Goal: Find contact information: Find contact information

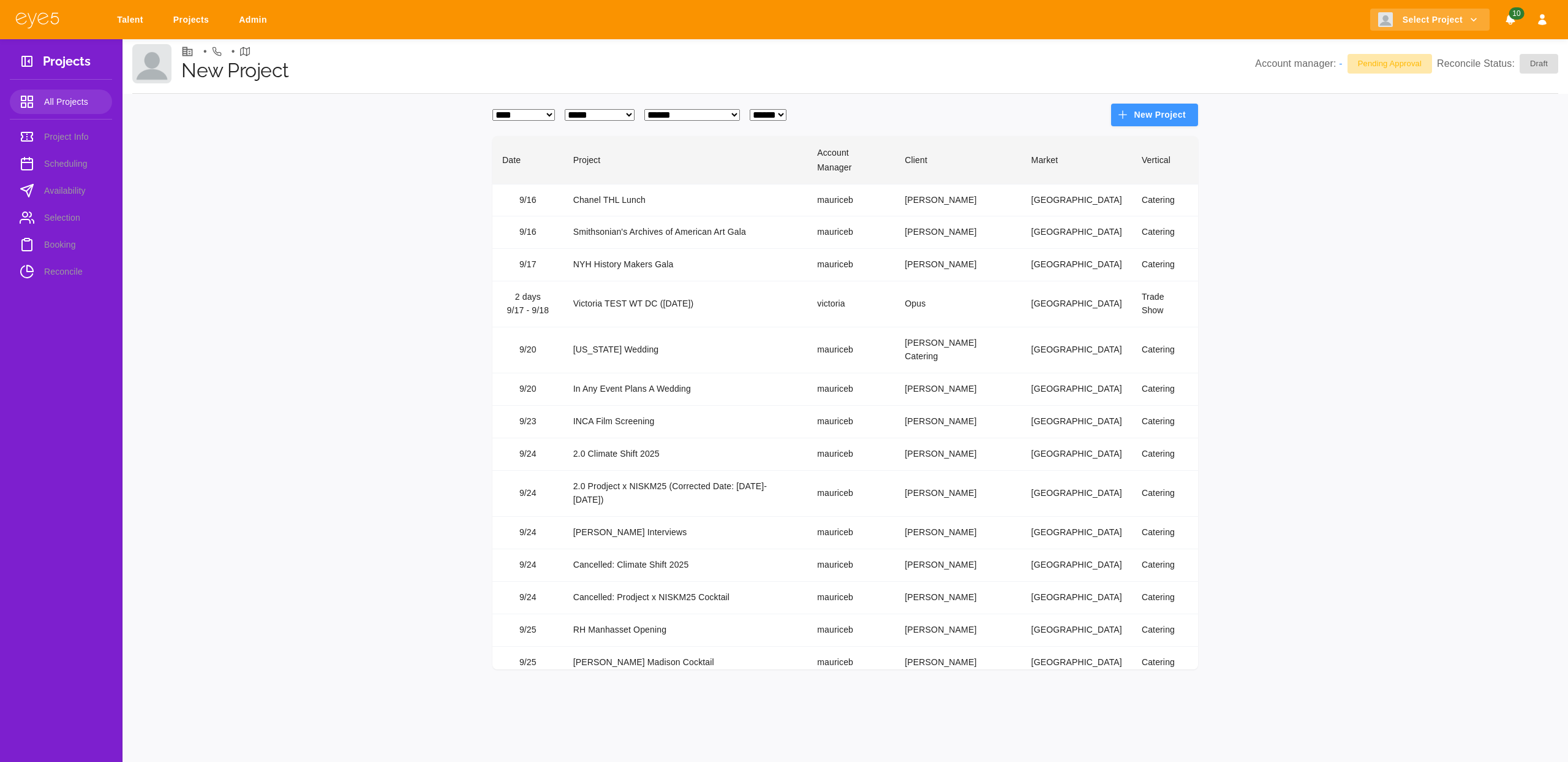
select select "*"
click at [76, 65] on h3 "Projects" at bounding box center [67, 63] width 48 height 19
click at [187, 19] on link "Projects" at bounding box center [193, 19] width 56 height 23
select select "*"
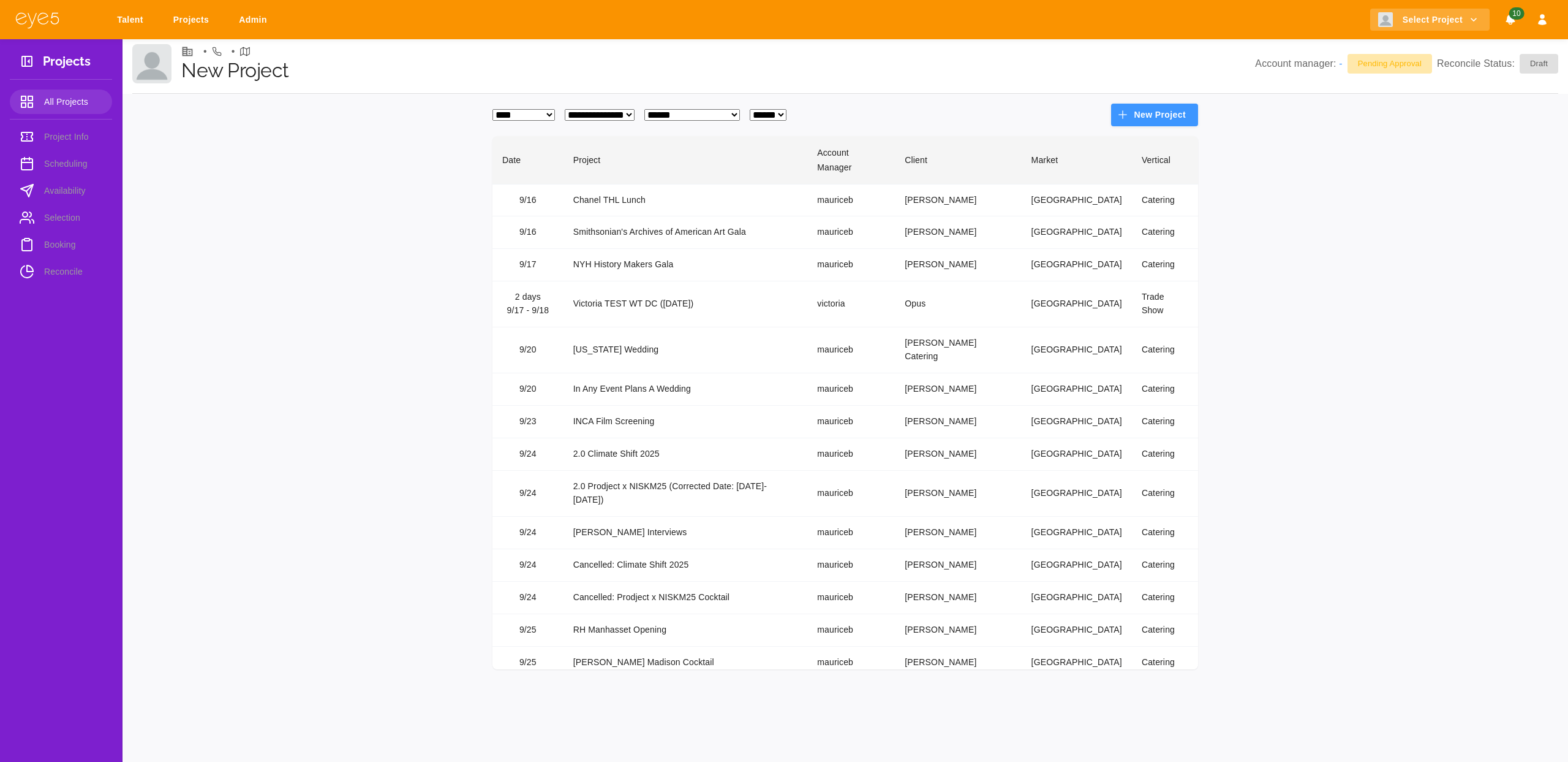
select select "*"
click at [127, 19] on link "Talent" at bounding box center [132, 19] width 46 height 23
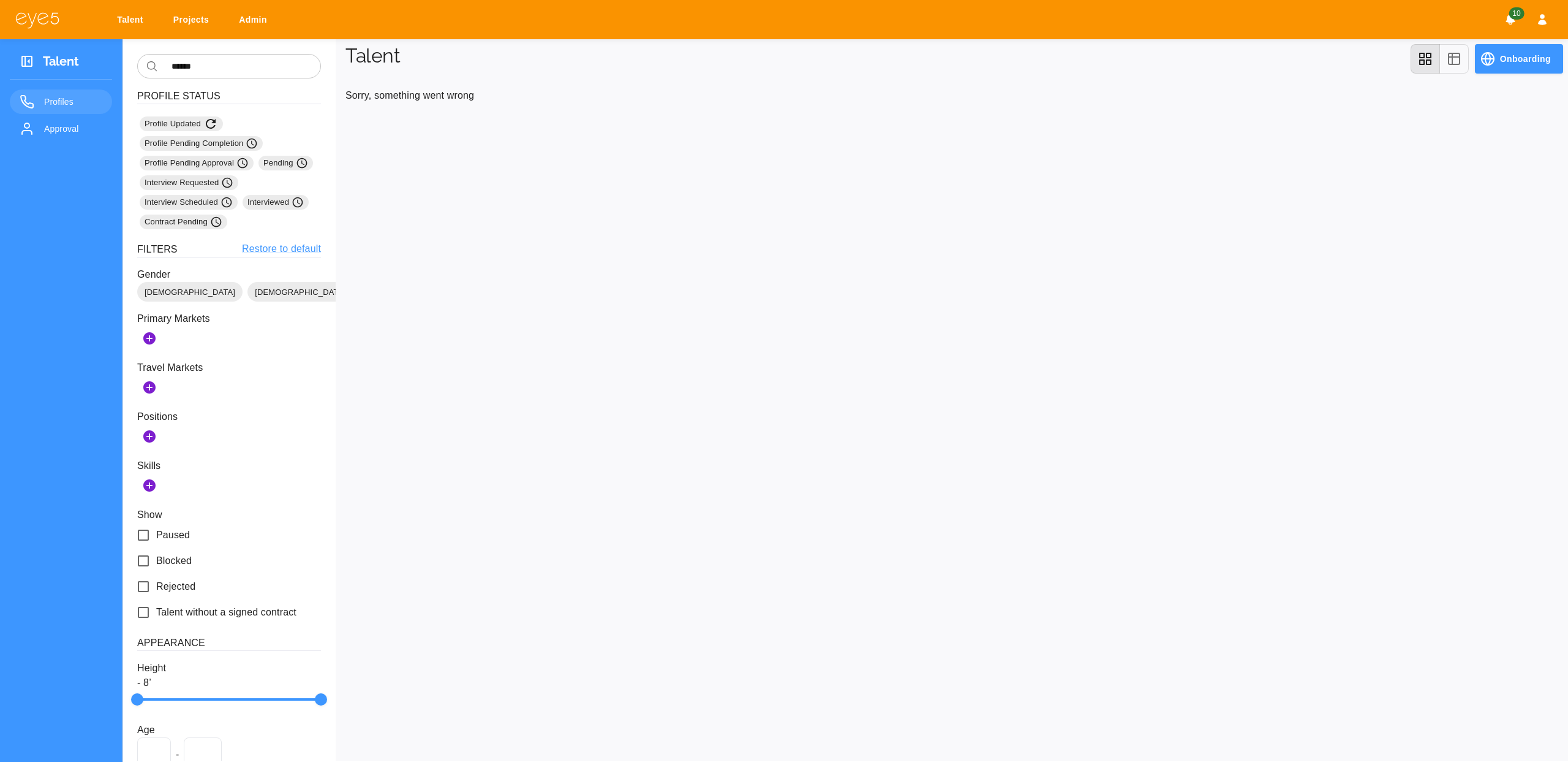
click at [187, 18] on link "Projects" at bounding box center [193, 19] width 56 height 23
select select "*"
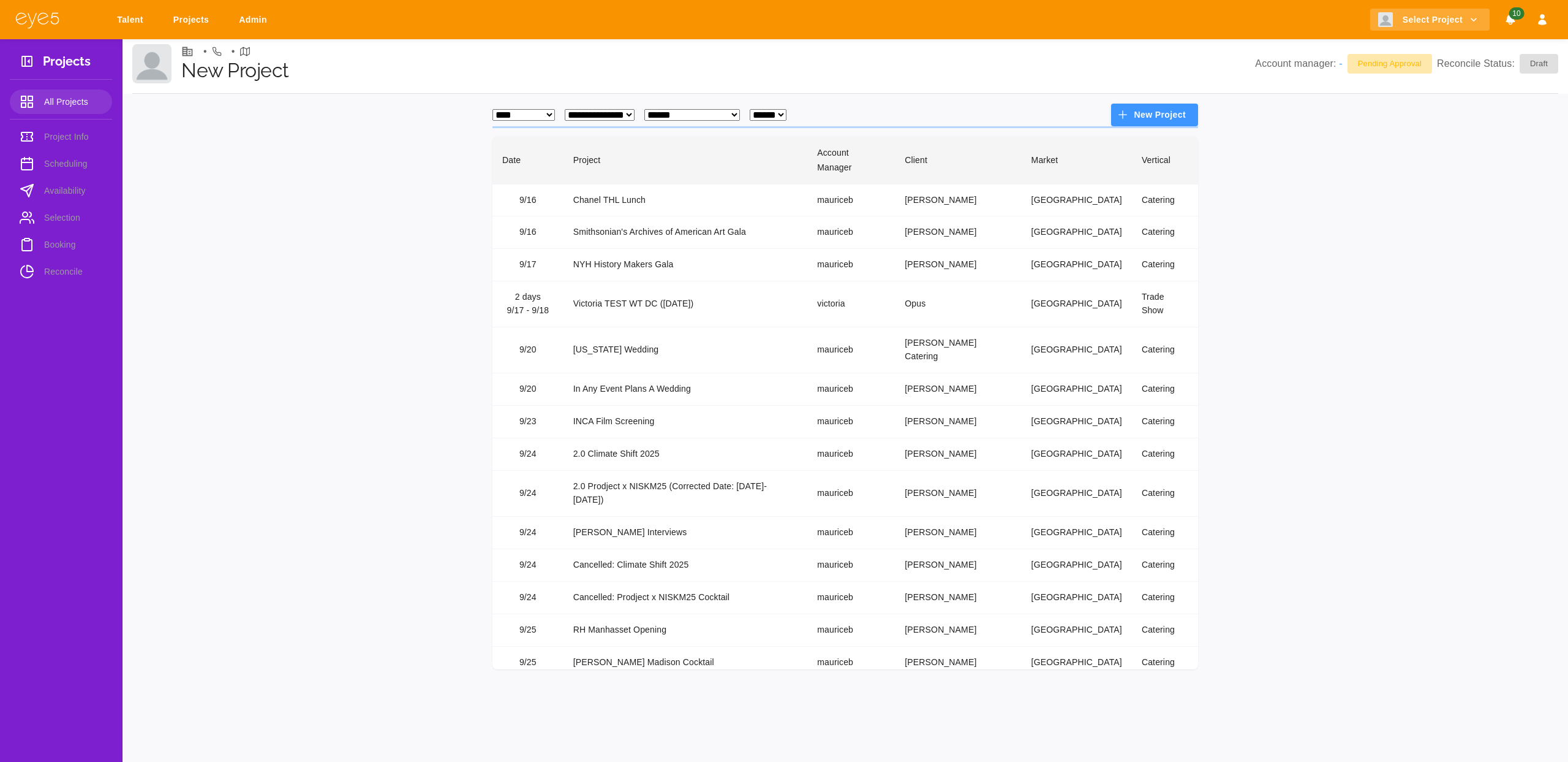
select select "*"
click at [69, 100] on span "All Projects" at bounding box center [73, 101] width 58 height 14
click at [60, 140] on li "Project Info" at bounding box center [61, 136] width 102 height 24
click at [138, 18] on link "Talent" at bounding box center [132, 19] width 46 height 23
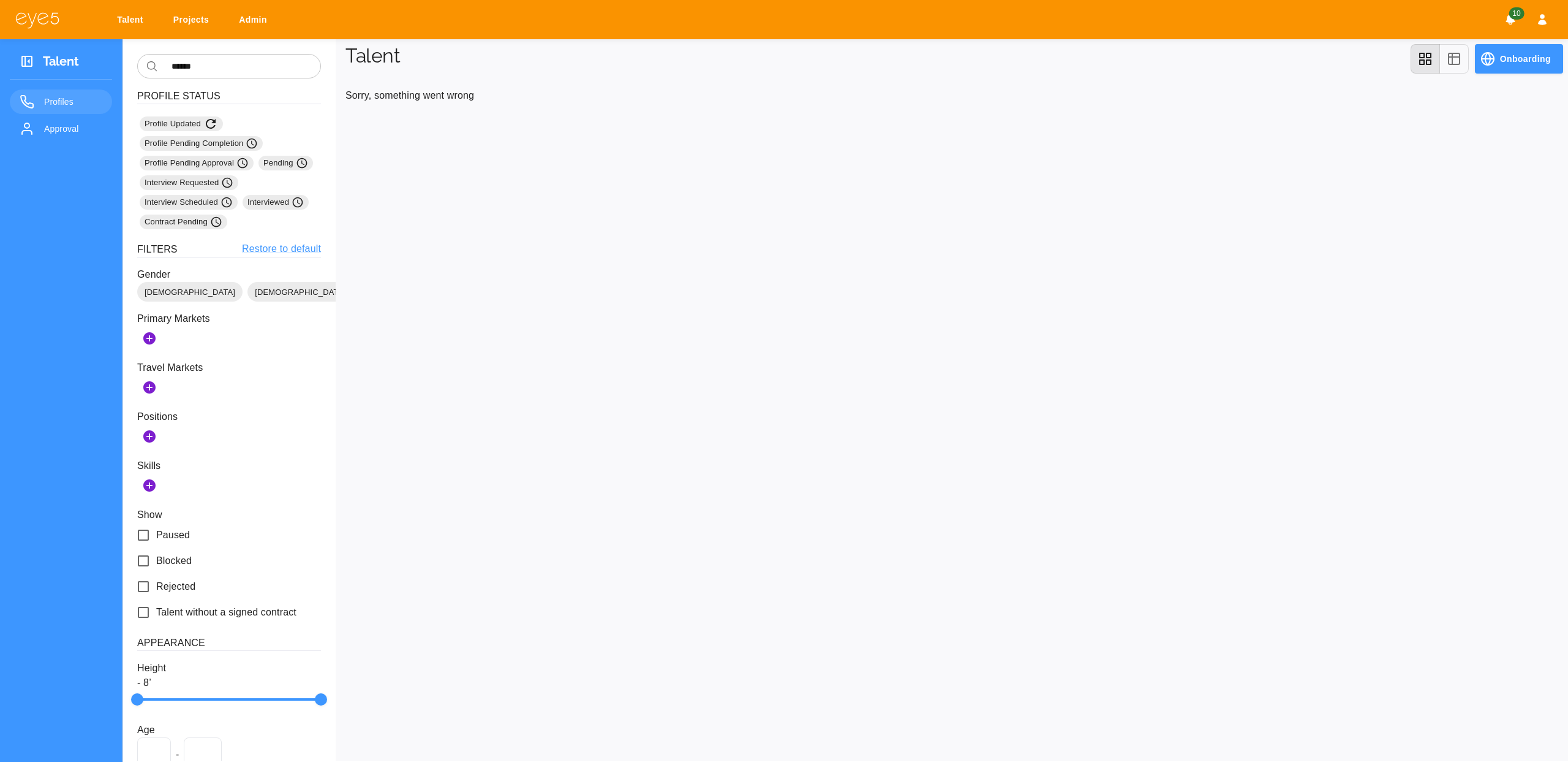
click at [204, 22] on link "Projects" at bounding box center [193, 19] width 56 height 23
select select "*"
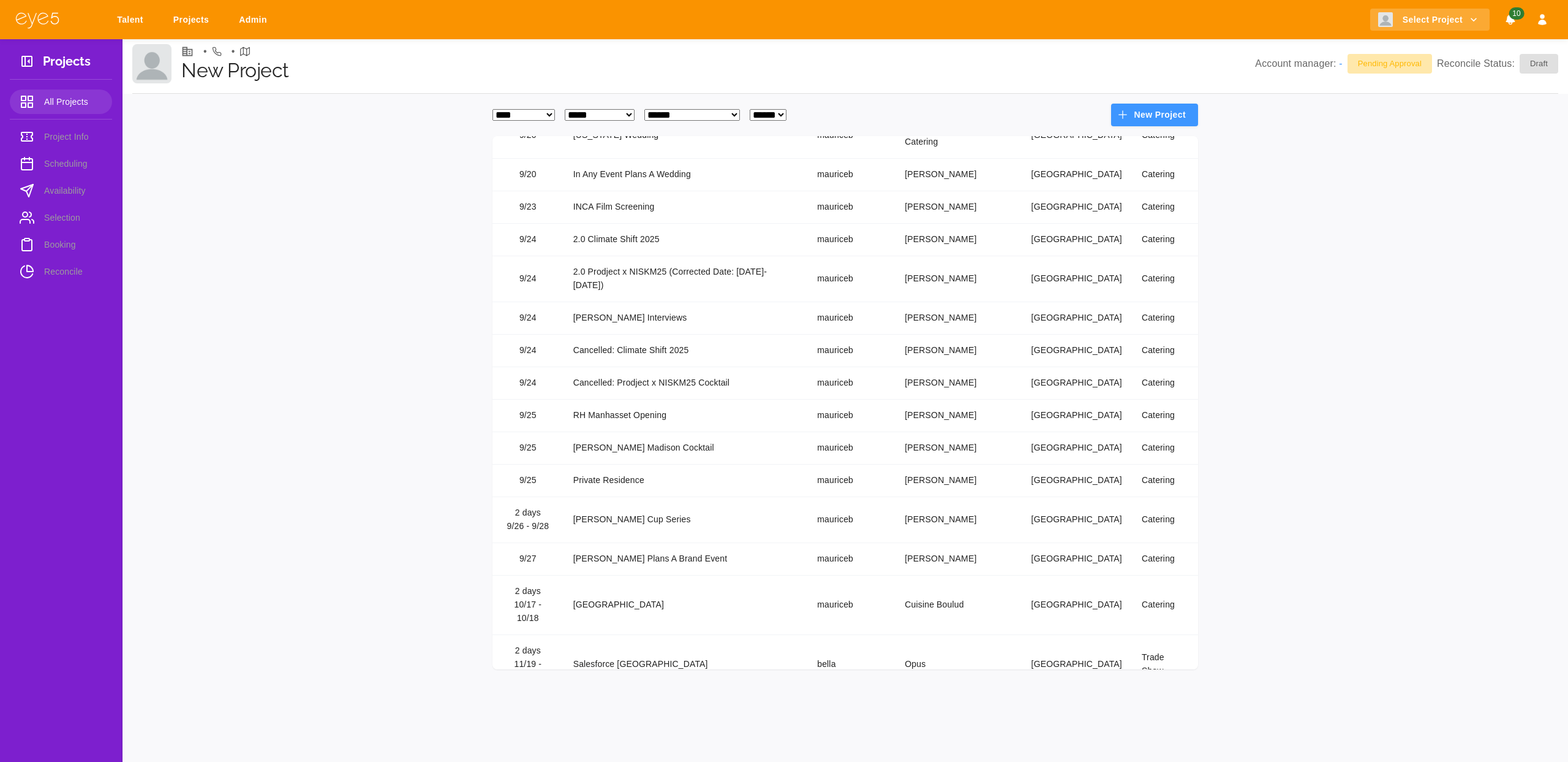
scroll to position [217, 0]
click at [124, 28] on link "Talent" at bounding box center [132, 19] width 46 height 23
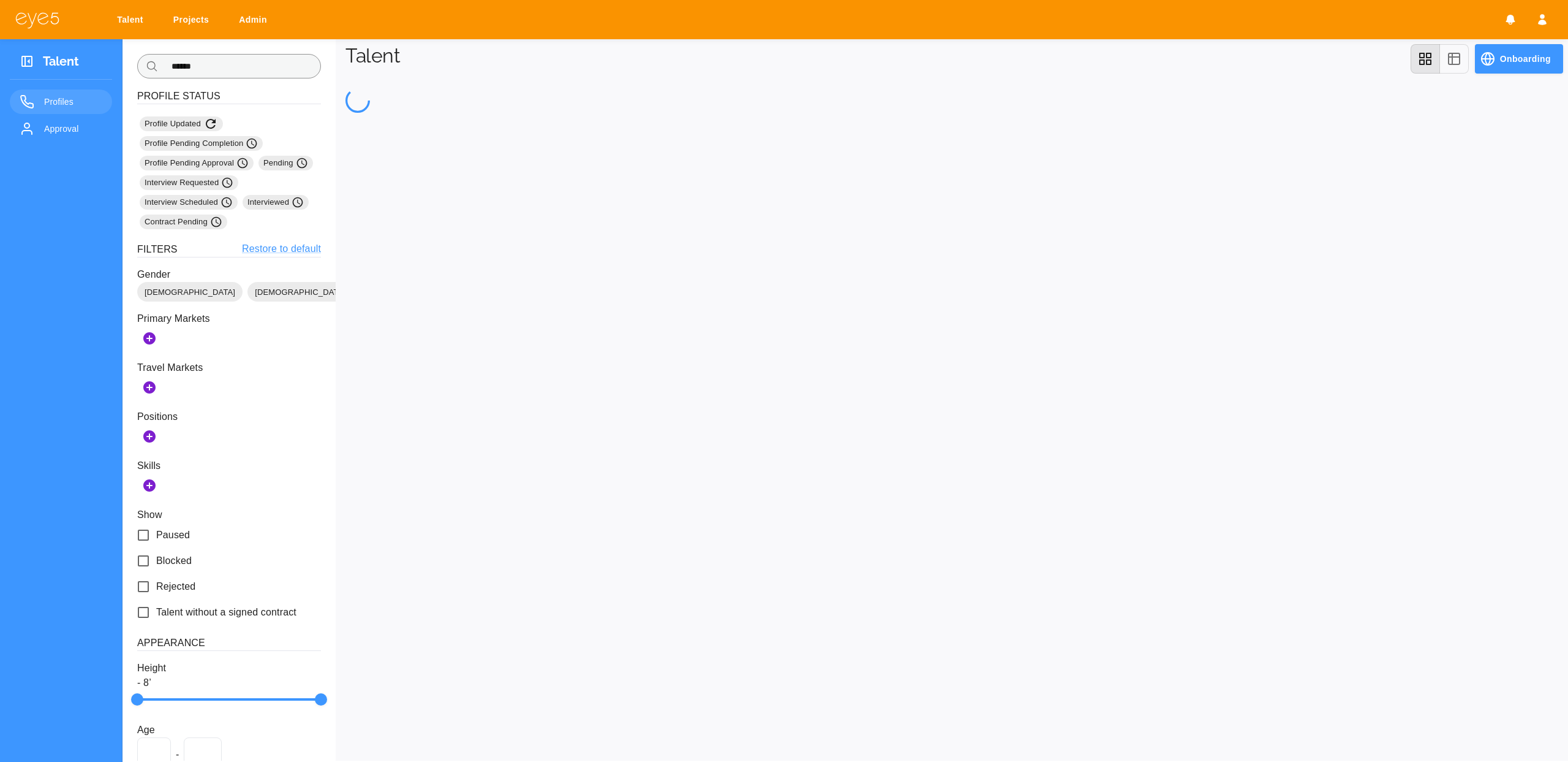
click at [194, 68] on input "******" at bounding box center [241, 66] width 158 height 24
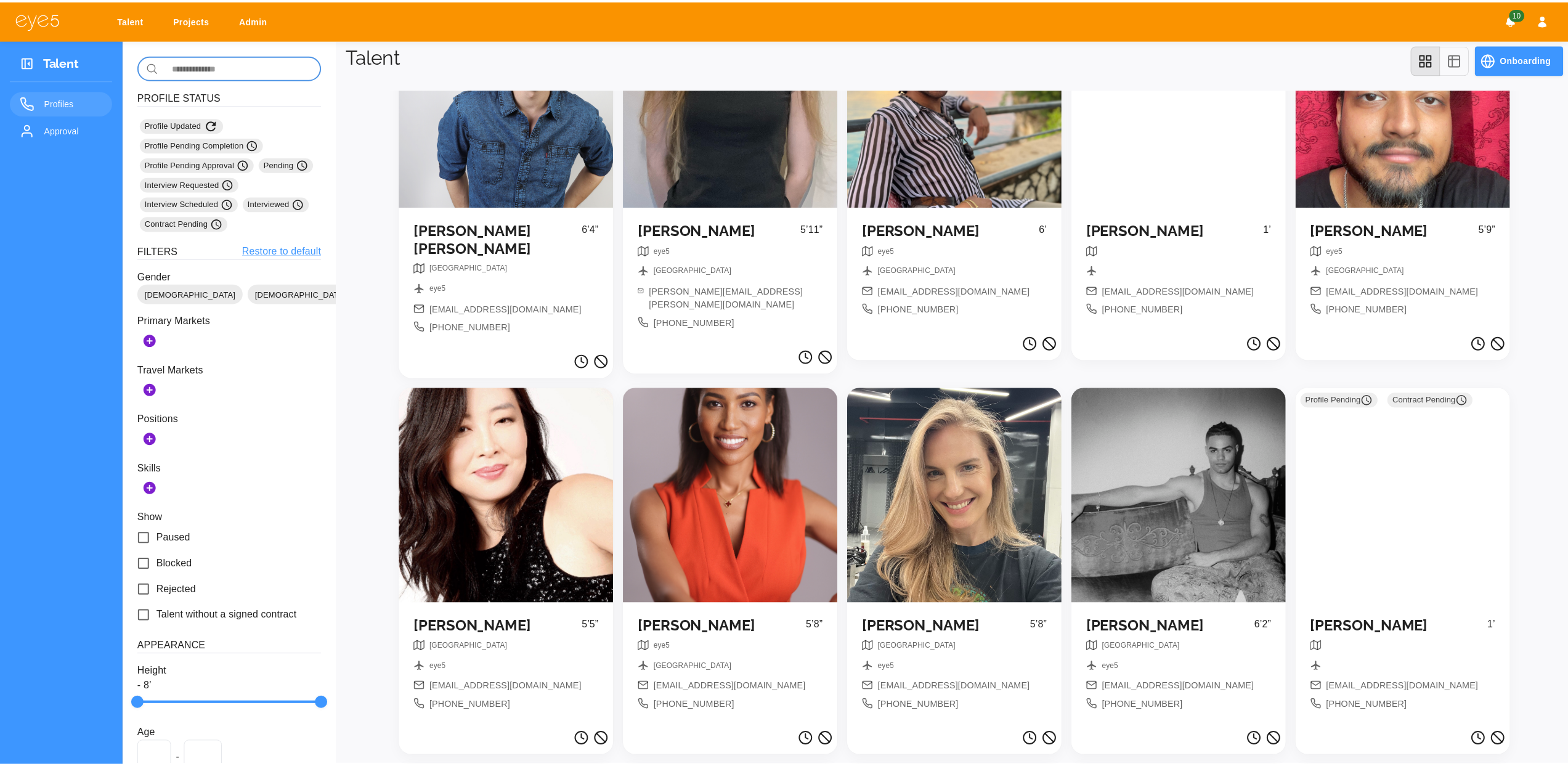
scroll to position [500, 0]
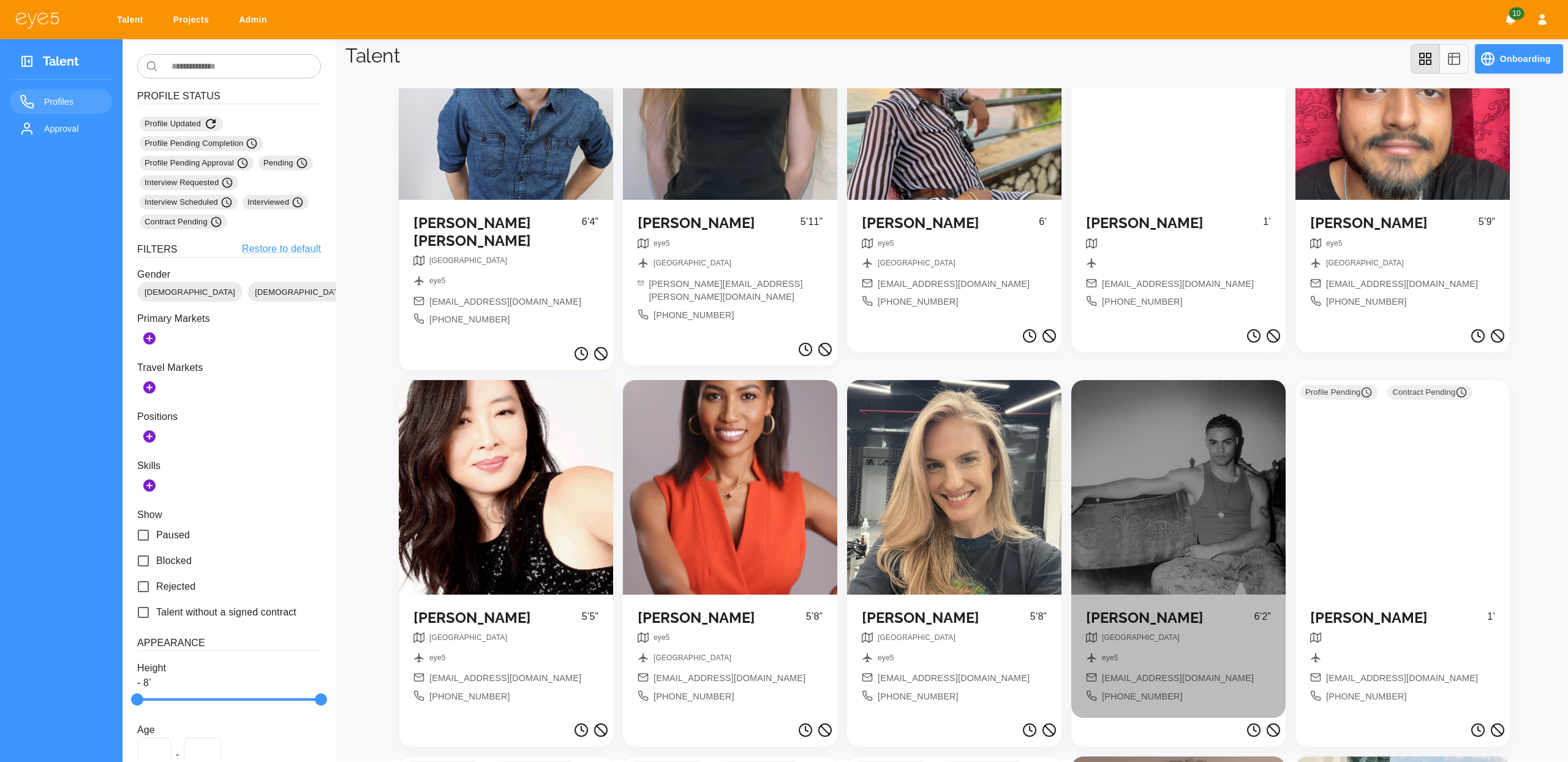
click at [1166, 494] on div at bounding box center [1178, 487] width 214 height 214
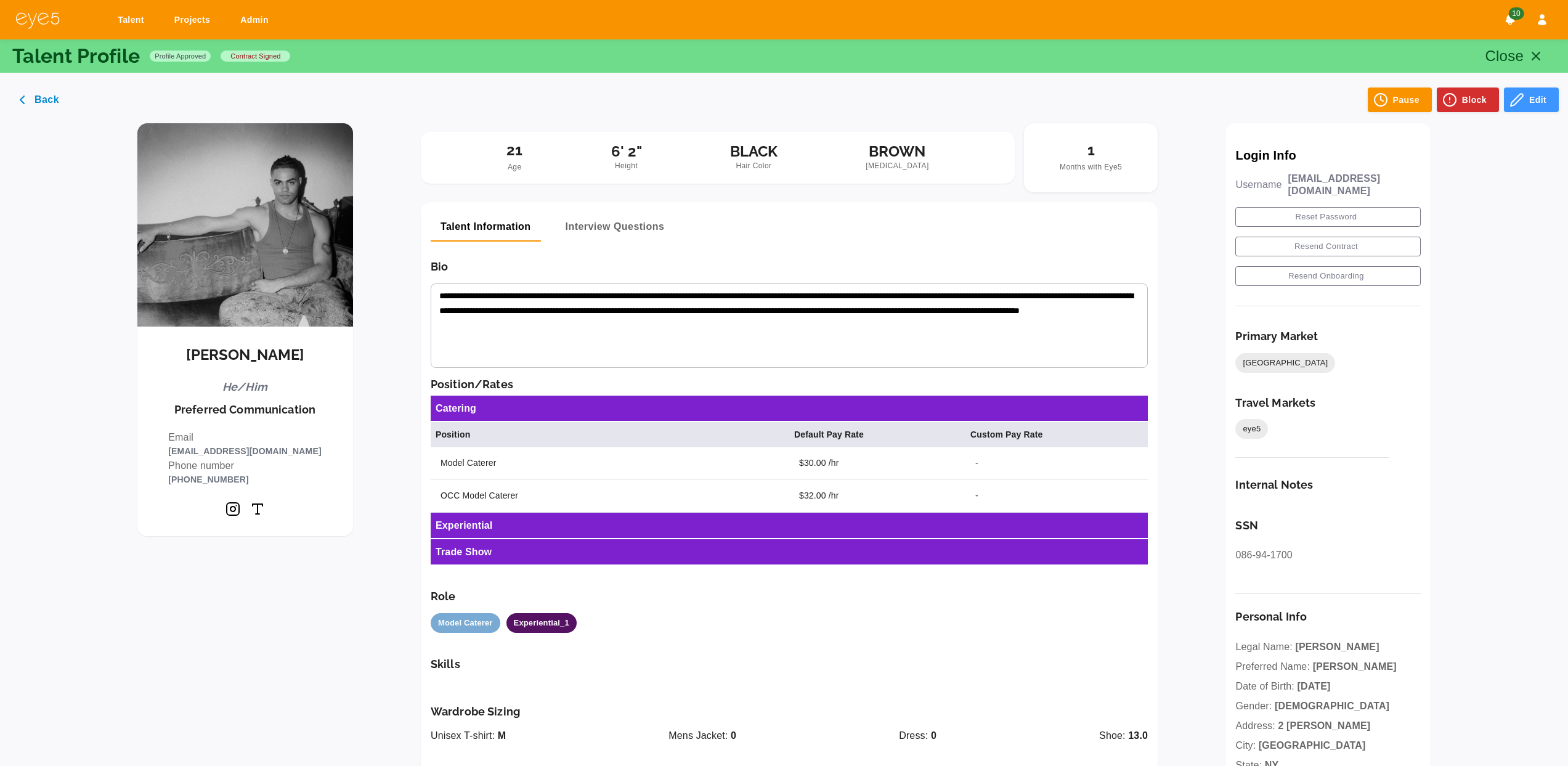
click at [238, 358] on h5 "[PERSON_NAME]" at bounding box center [244, 355] width 118 height 18
click at [235, 357] on h5 "[PERSON_NAME]" at bounding box center [244, 355] width 118 height 18
click at [244, 355] on h5 "[PERSON_NAME]" at bounding box center [244, 355] width 118 height 18
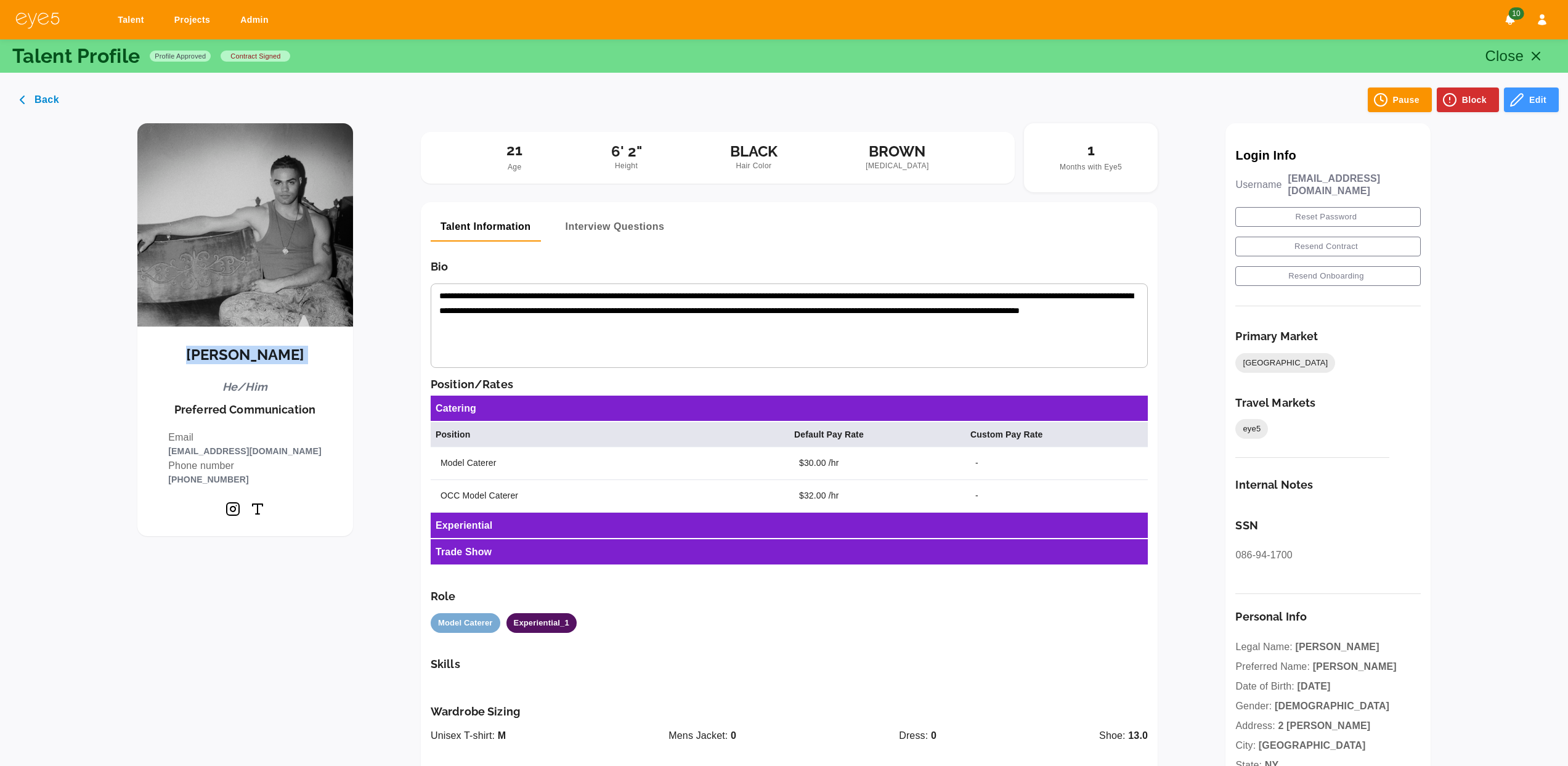
click at [244, 355] on h5 "[PERSON_NAME]" at bounding box center [244, 355] width 118 height 18
copy h5 "[PERSON_NAME]"
click at [237, 449] on p "[EMAIL_ADDRESS][DOMAIN_NAME]" at bounding box center [244, 451] width 153 height 14
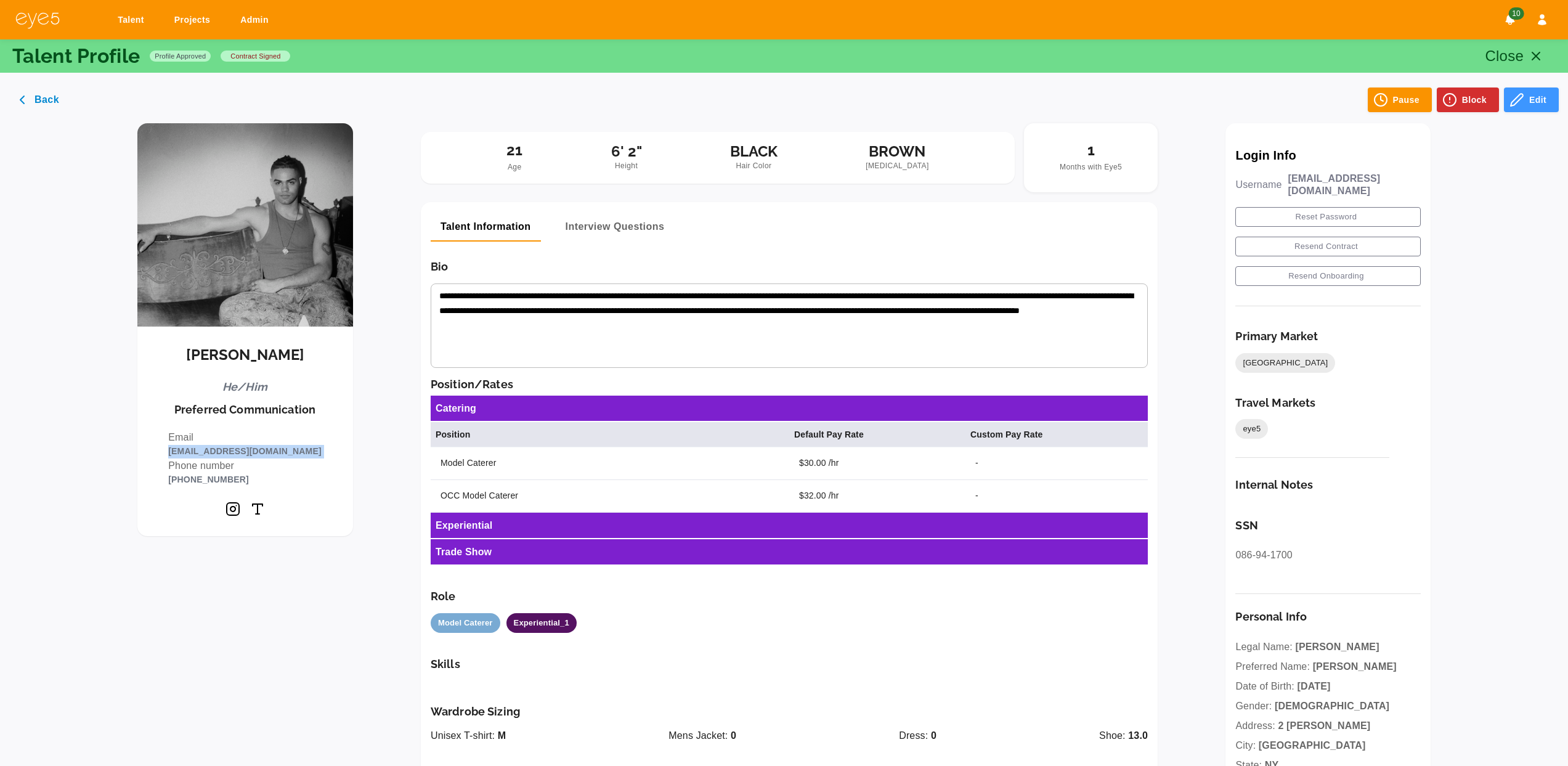
copy p "[EMAIL_ADDRESS][DOMAIN_NAME]"
click at [210, 478] on p "[PHONE_NUMBER]" at bounding box center [244, 480] width 153 height 14
click at [211, 478] on p "[PHONE_NUMBER]" at bounding box center [244, 480] width 153 height 14
copy div "[PHONE_NUMBER]"
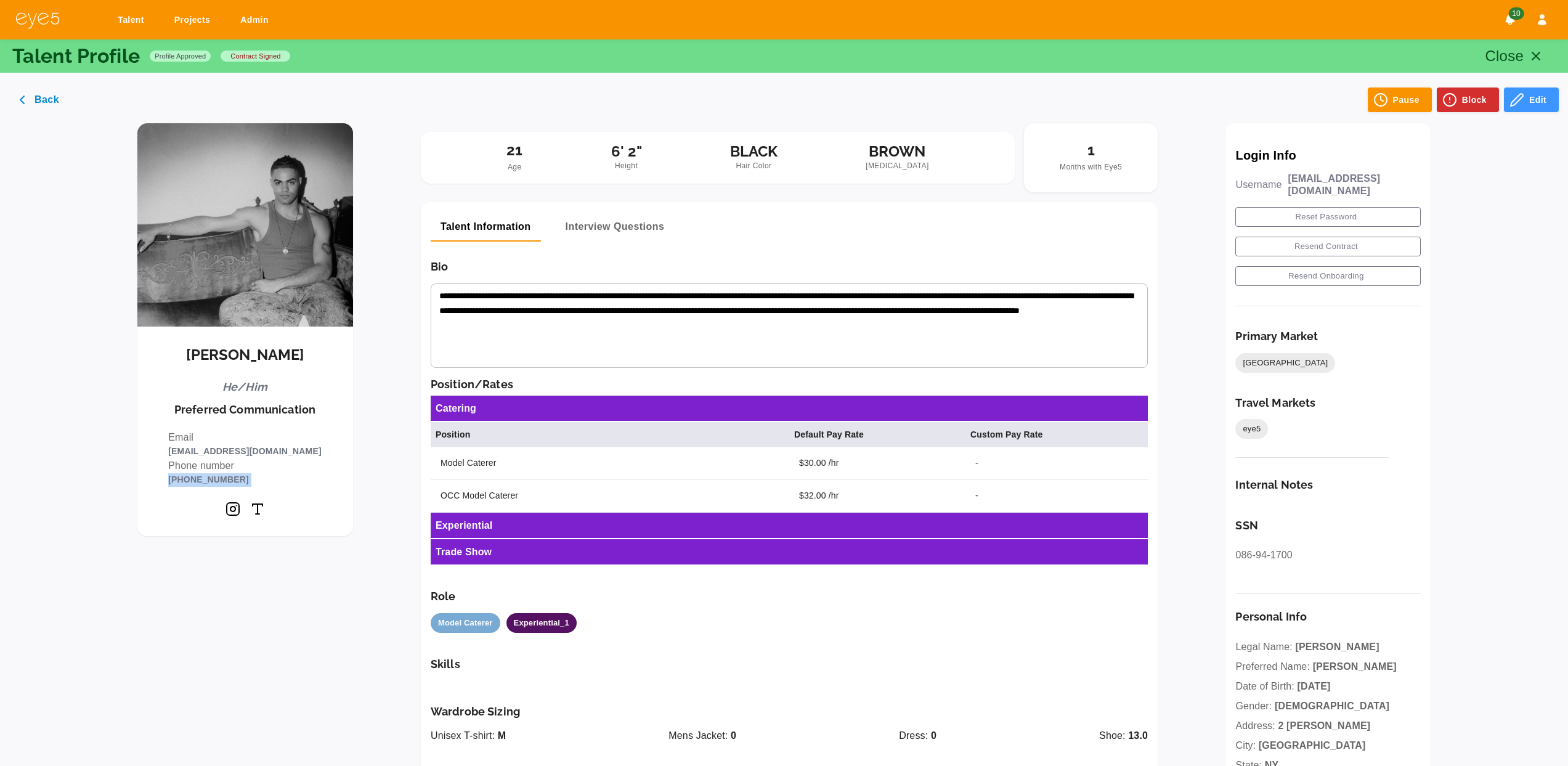
click at [128, 24] on link "Talent" at bounding box center [132, 20] width 47 height 23
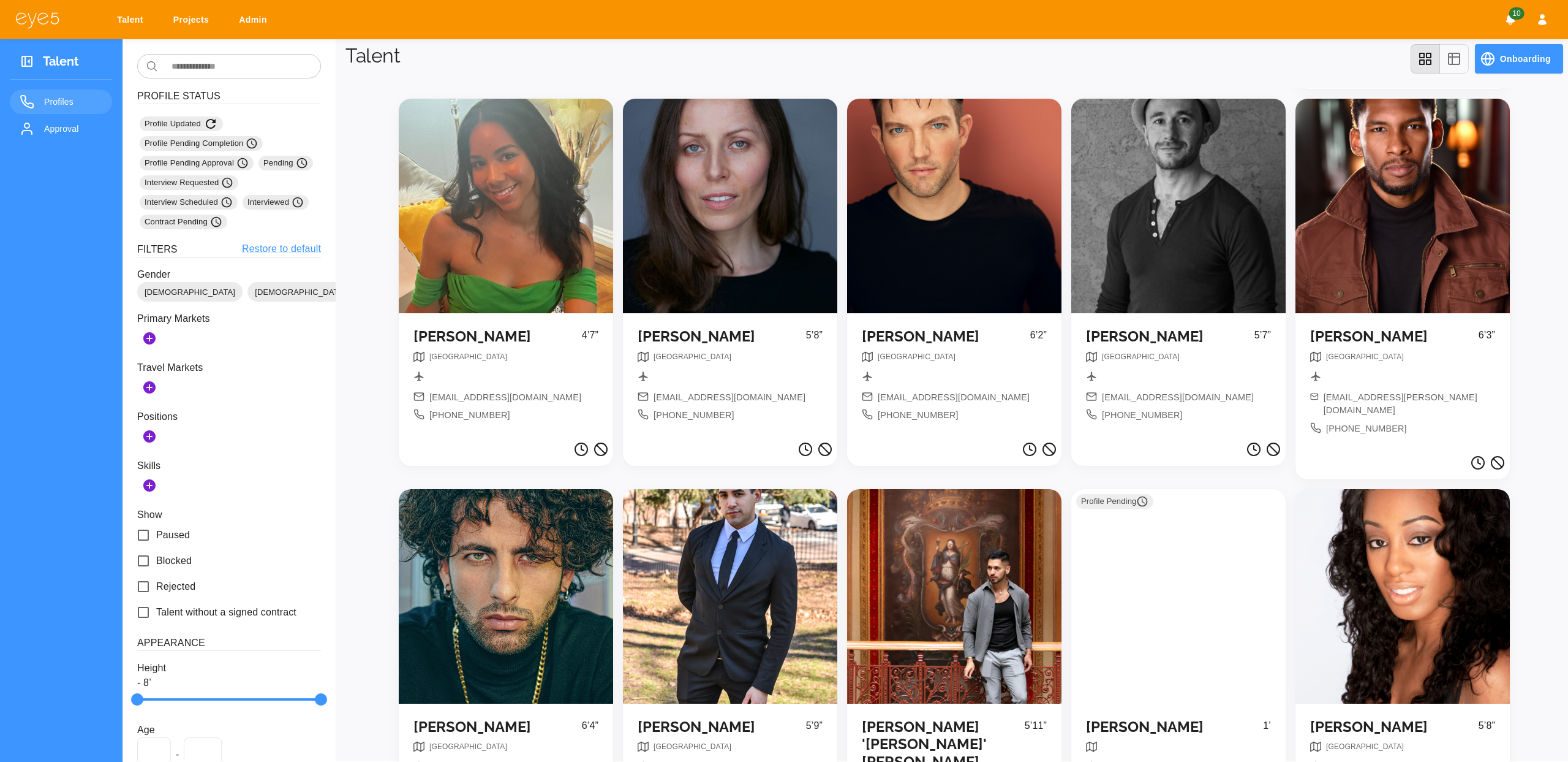
scroll to position [10654, 0]
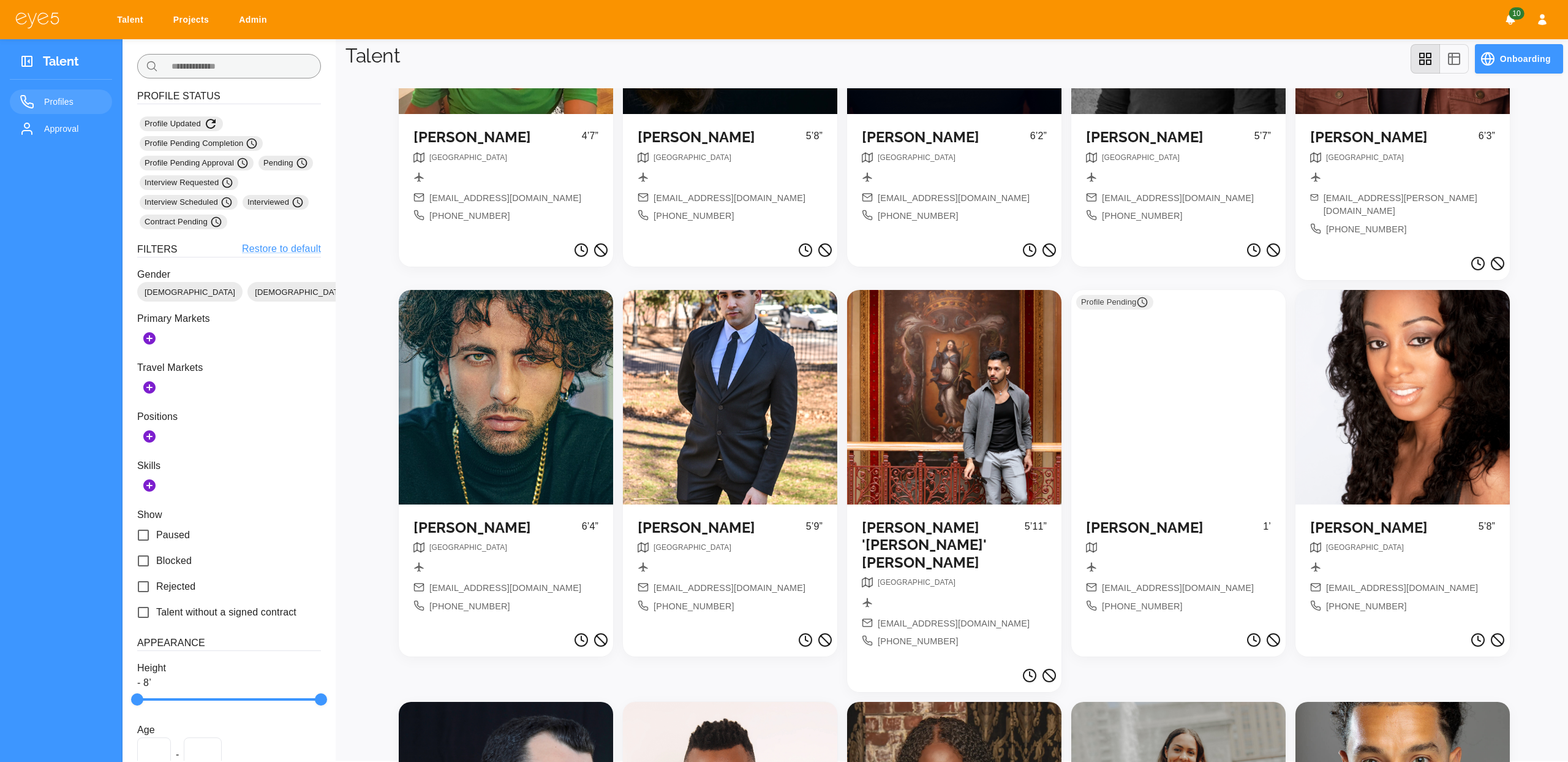
click at [204, 65] on input "text" at bounding box center [241, 66] width 158 height 24
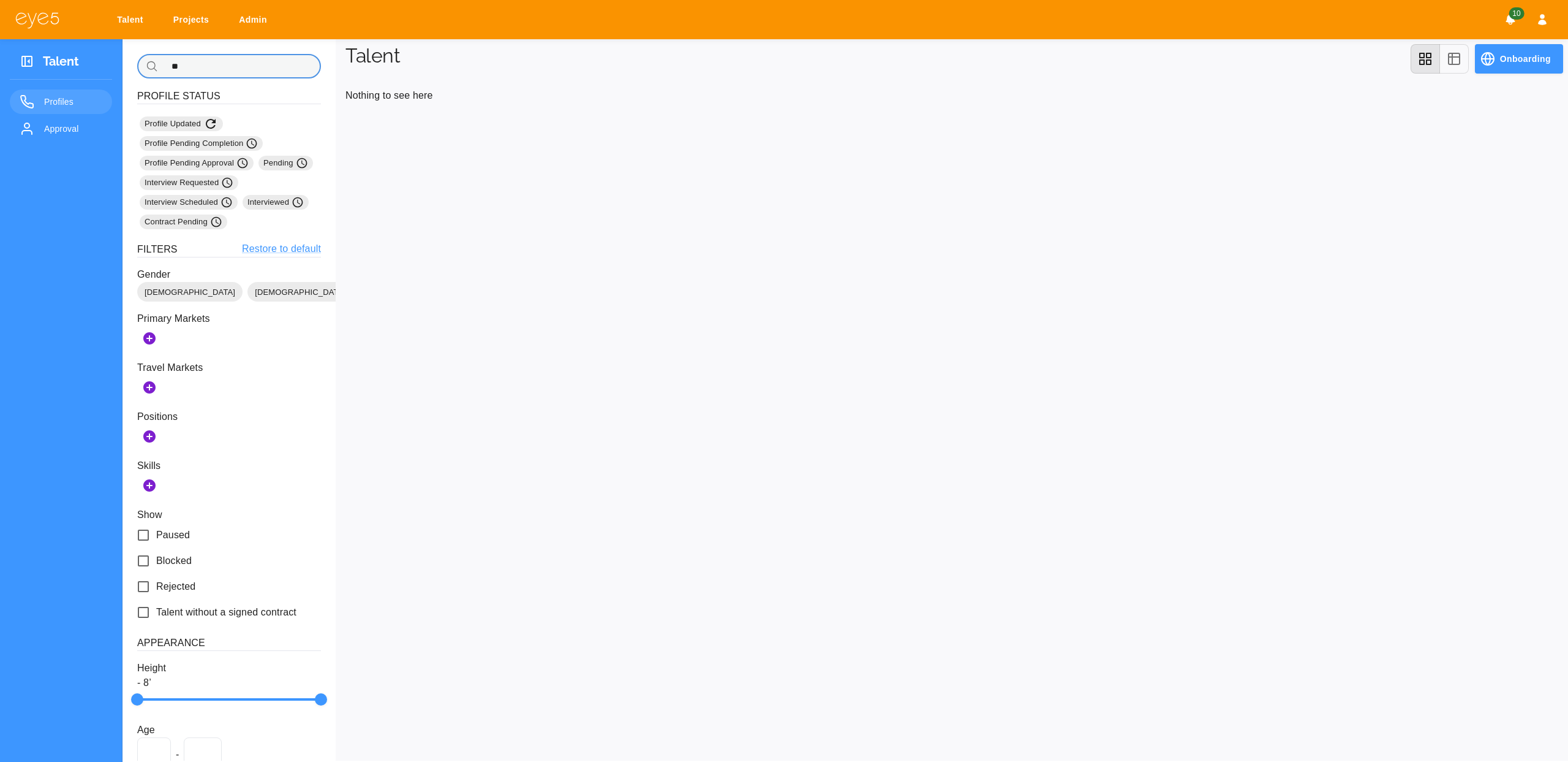
type input "*"
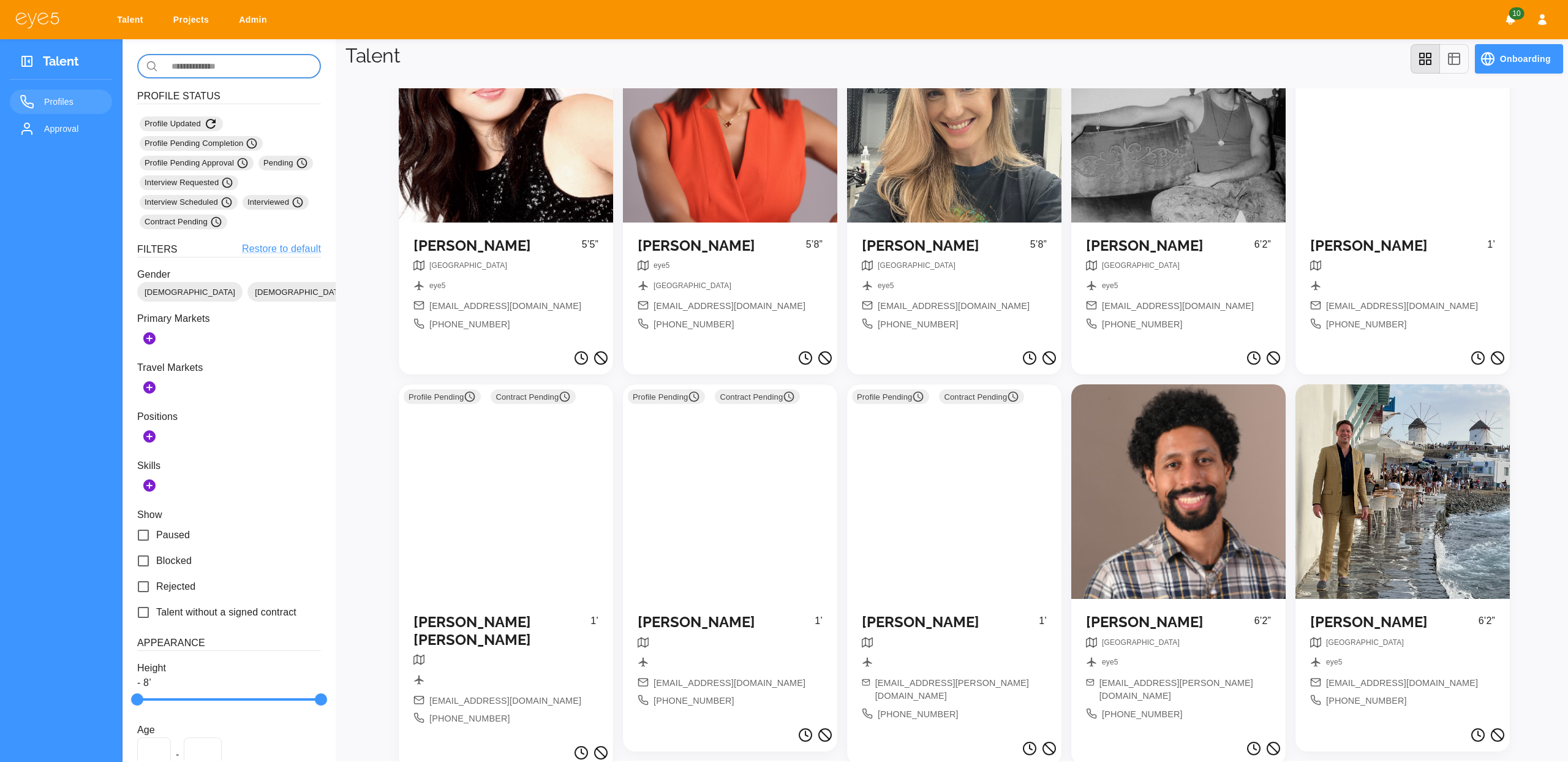
scroll to position [1597, 0]
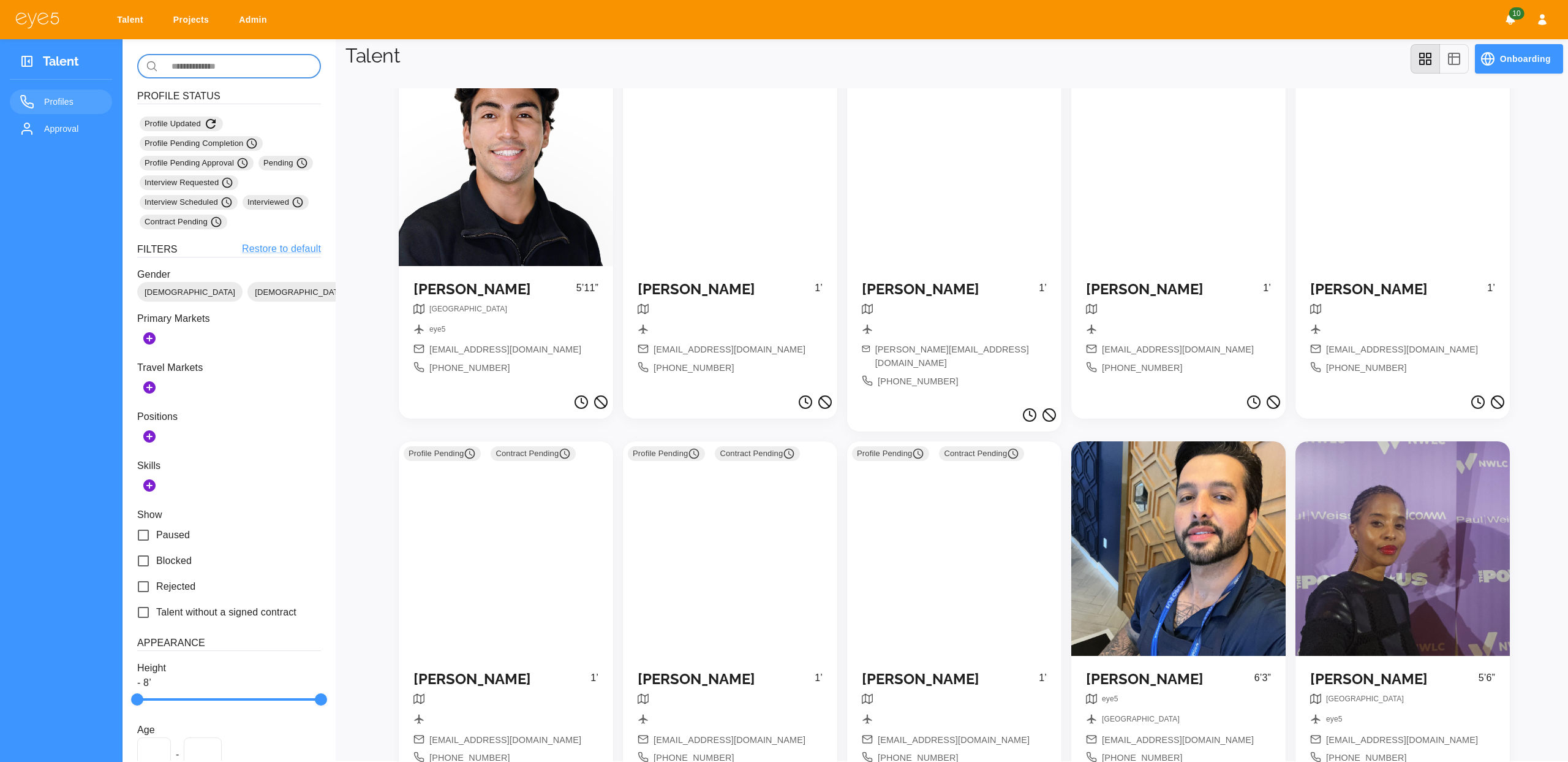
click at [24, 14] on img at bounding box center [37, 19] width 46 height 18
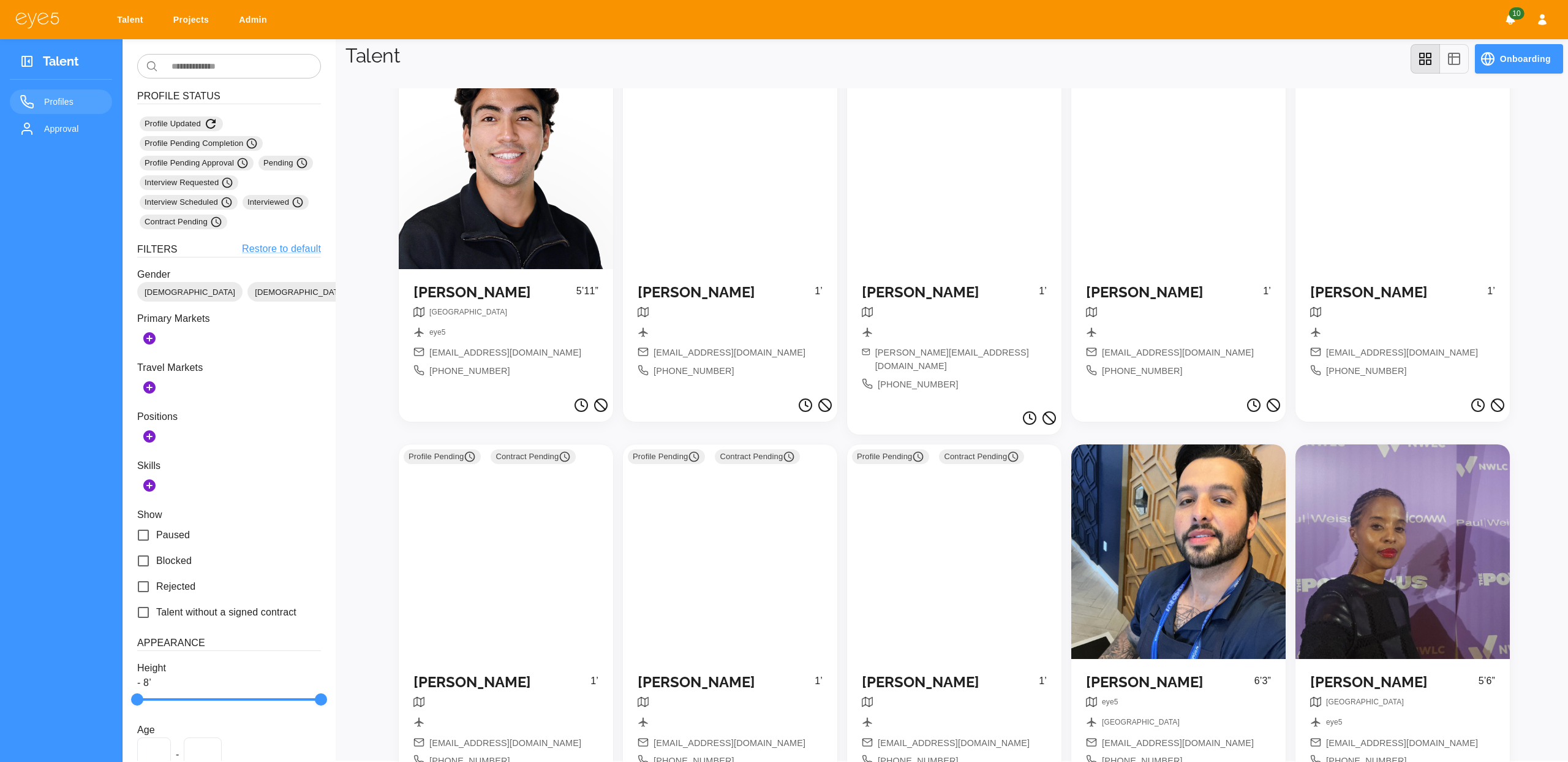
scroll to position [1597, 0]
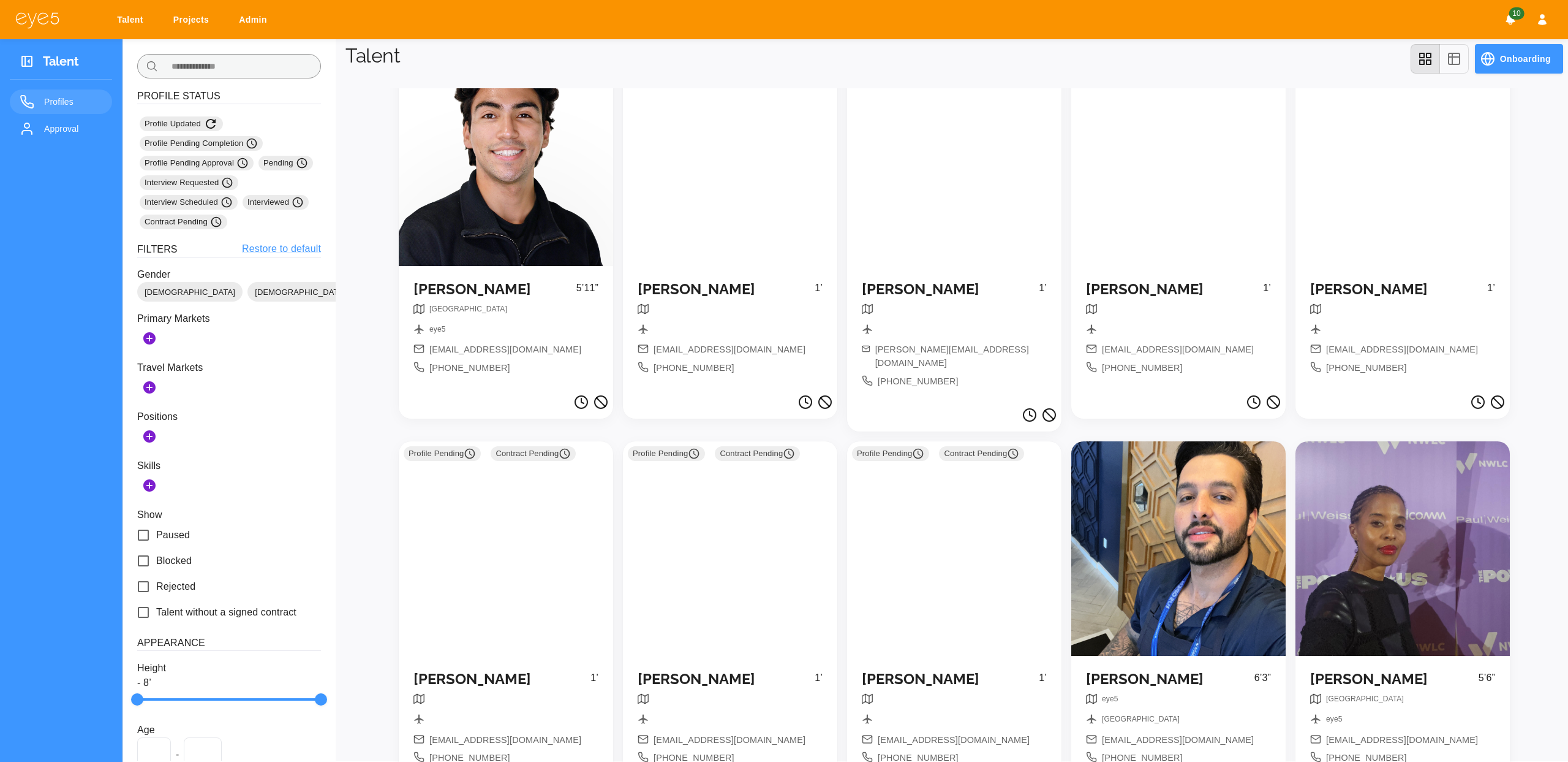
click at [232, 66] on input "text" at bounding box center [241, 66] width 158 height 24
type input "******"
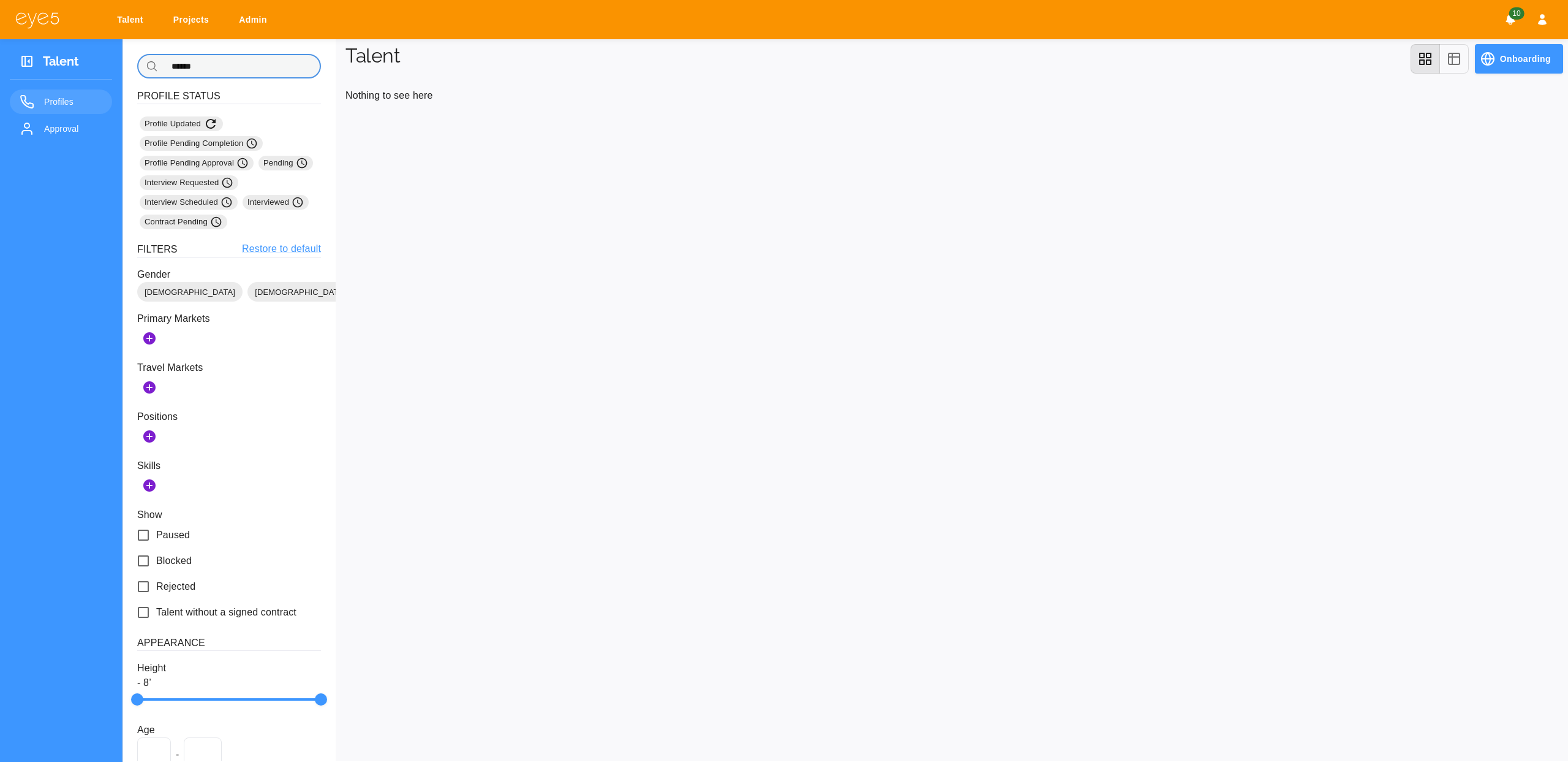
click at [249, 58] on input "******" at bounding box center [241, 66] width 158 height 24
click at [249, 59] on input "******" at bounding box center [241, 66] width 158 height 24
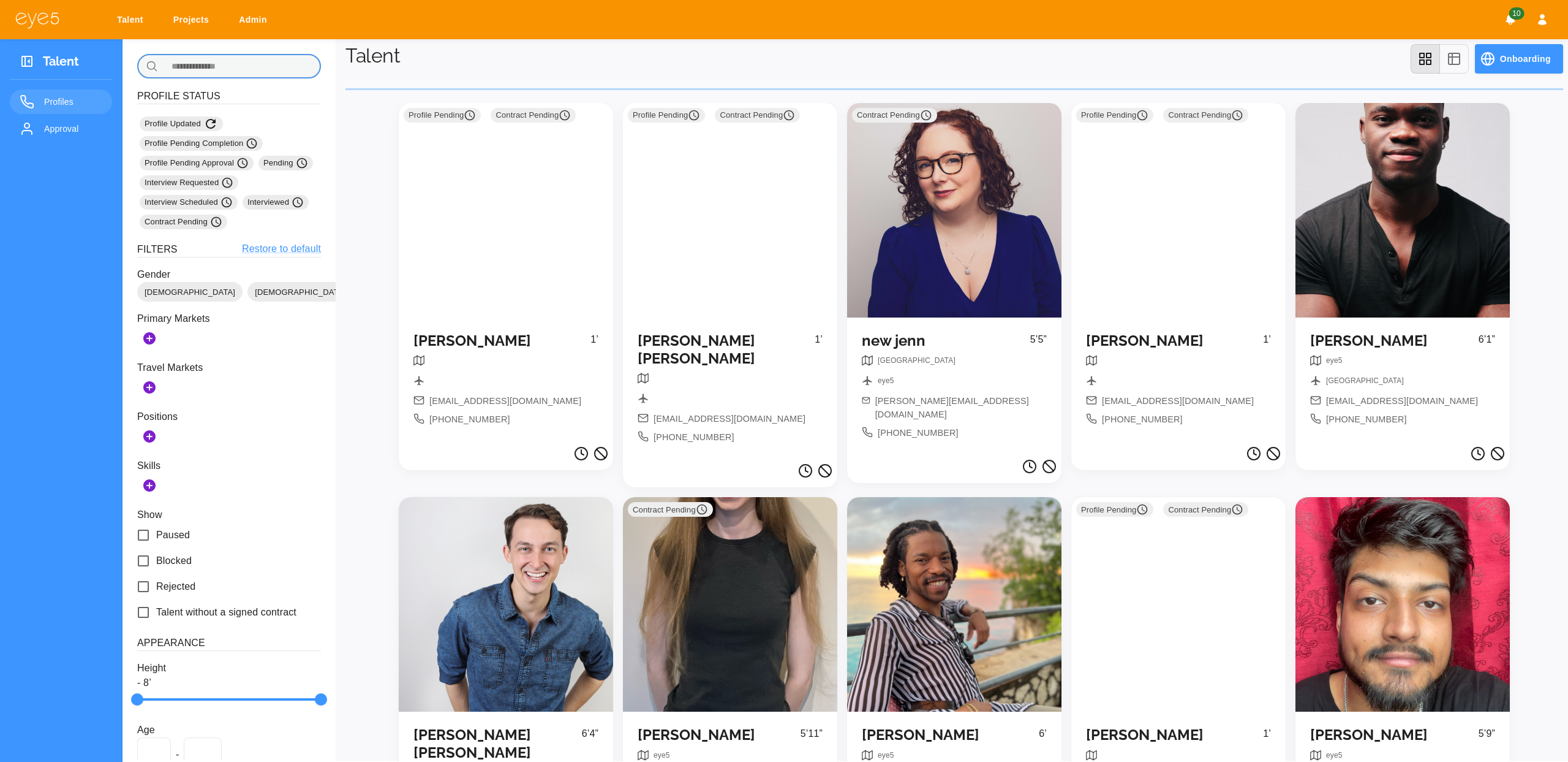
scroll to position [3, 0]
click at [242, 60] on input "text" at bounding box center [241, 63] width 158 height 24
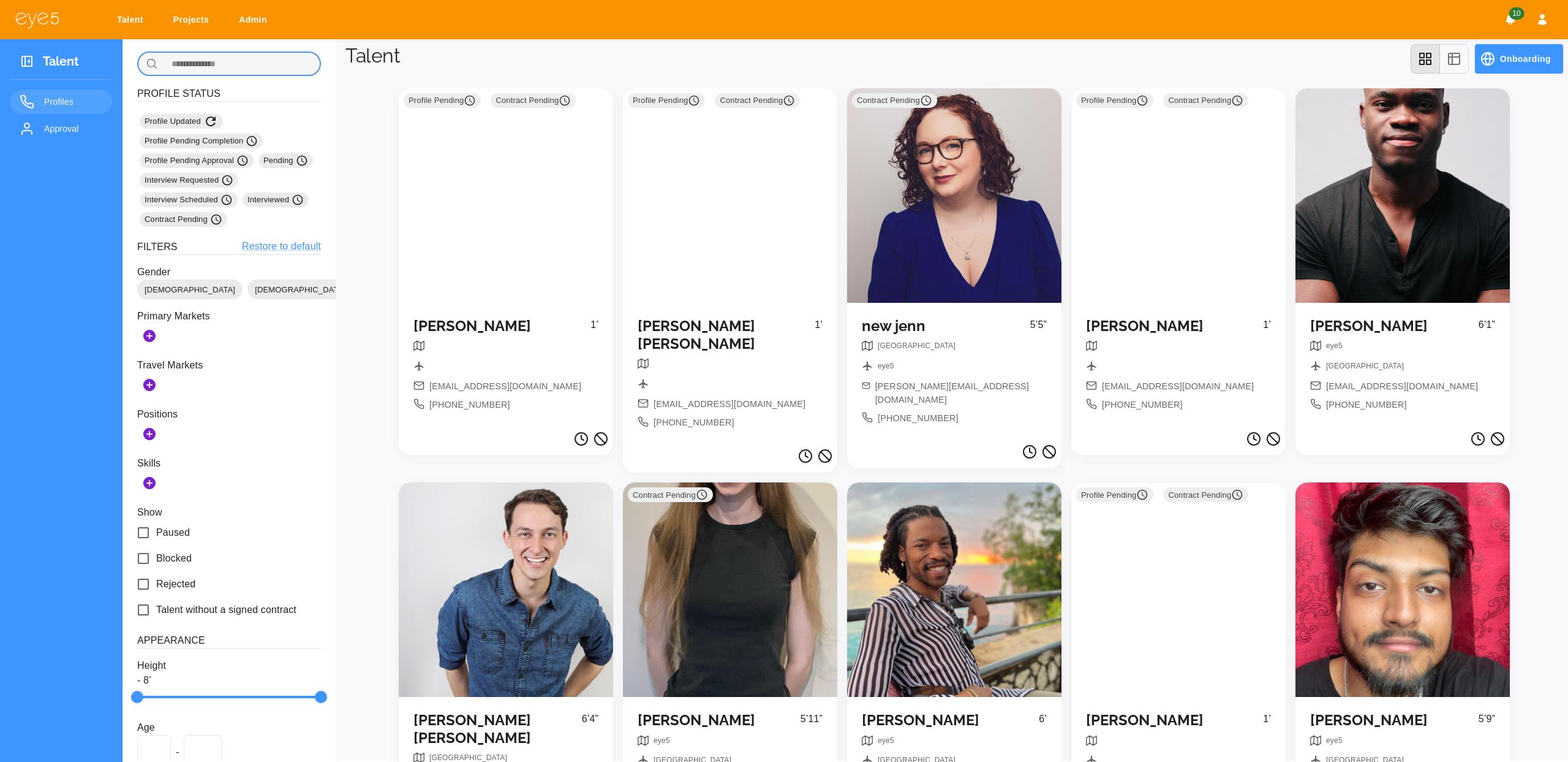
click at [269, 57] on input "text" at bounding box center [241, 63] width 158 height 24
click at [288, 62] on input "text" at bounding box center [241, 63] width 158 height 24
click at [292, 74] on input "text" at bounding box center [241, 63] width 158 height 24
click at [294, 66] on input "text" at bounding box center [241, 63] width 158 height 24
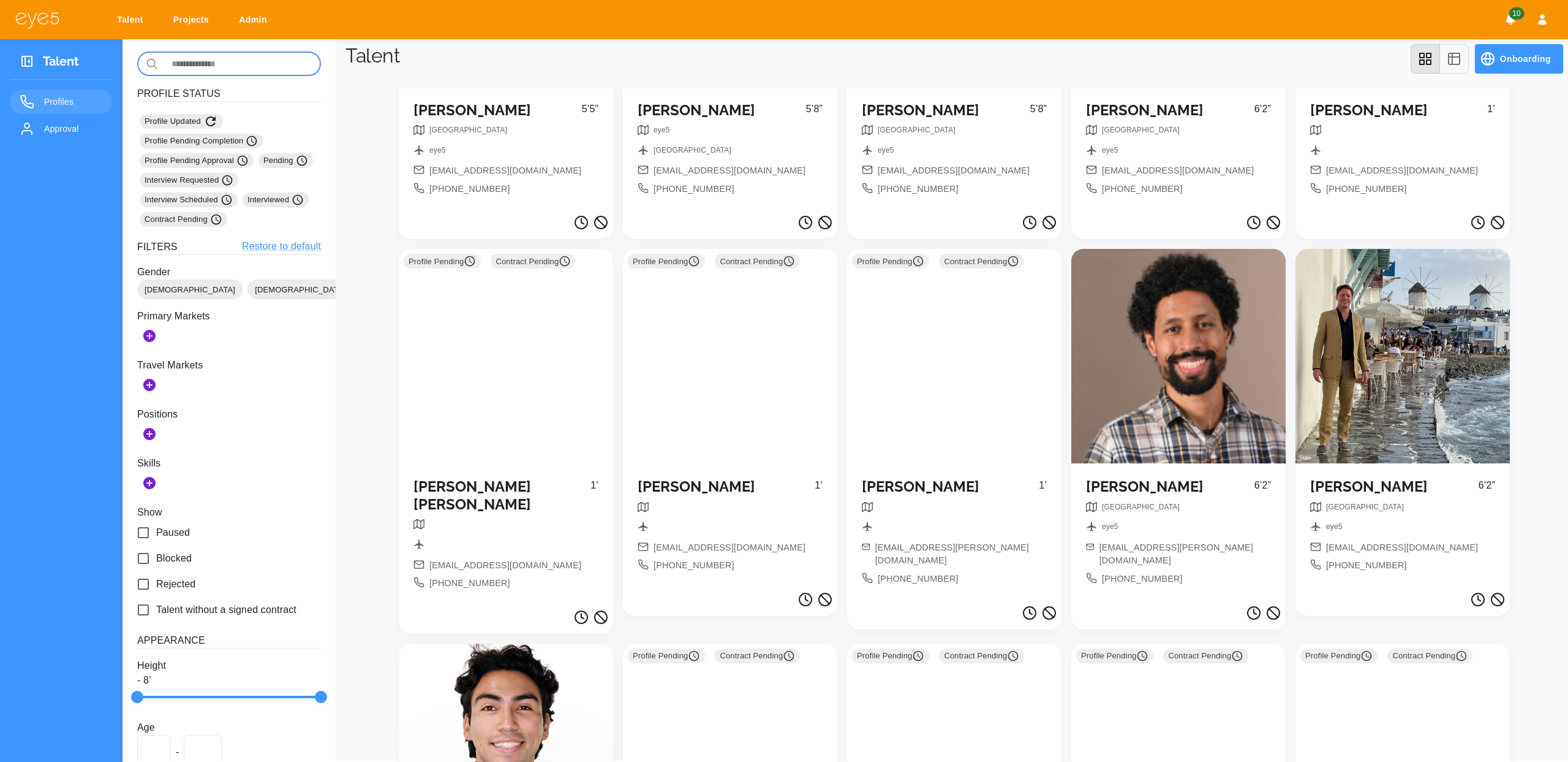
scroll to position [400, 0]
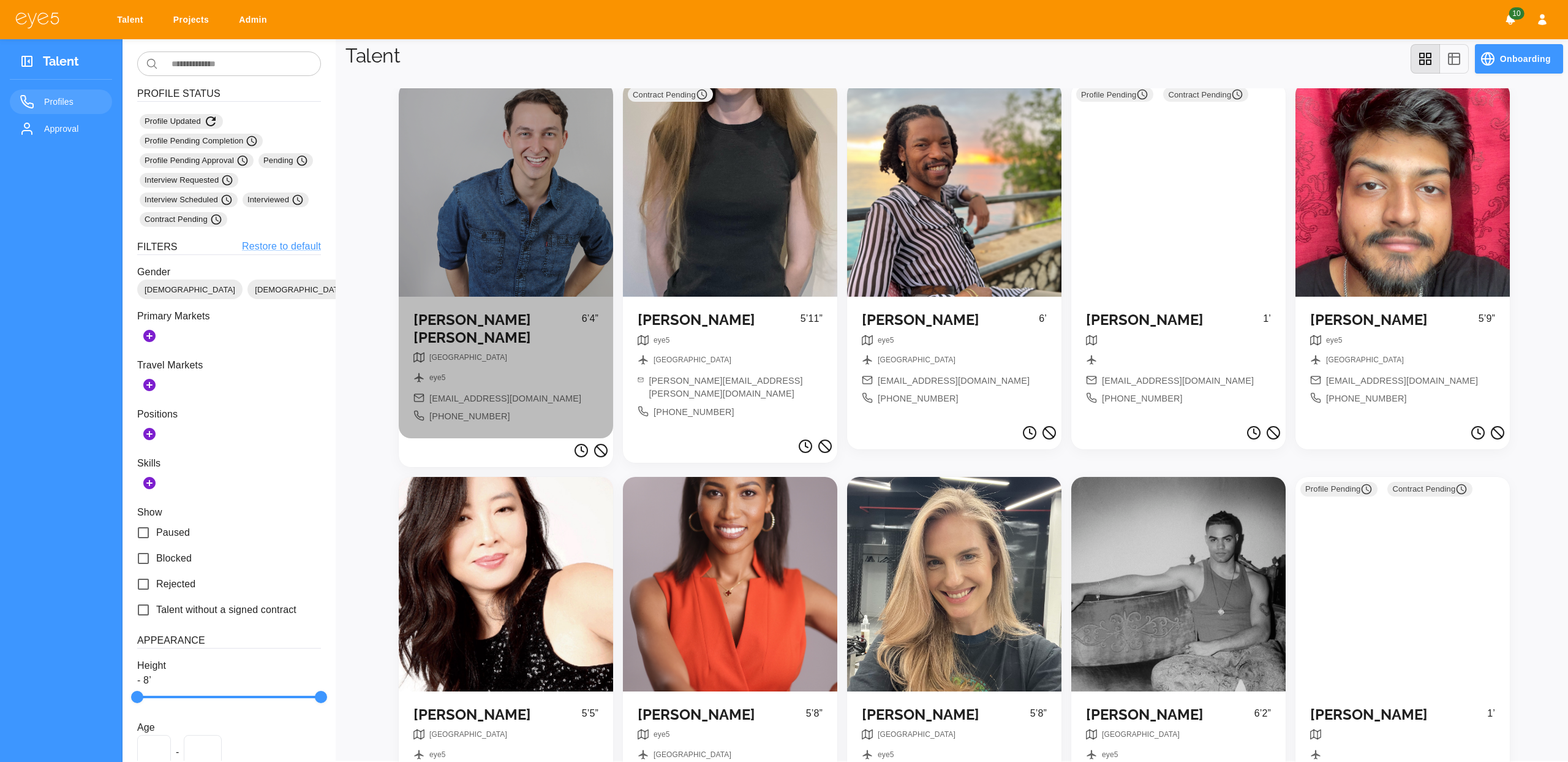
click at [515, 352] on div "NYC eye5 [EMAIL_ADDRESS][DOMAIN_NAME] [PHONE_NUMBER]" at bounding box center [505, 387] width 185 height 71
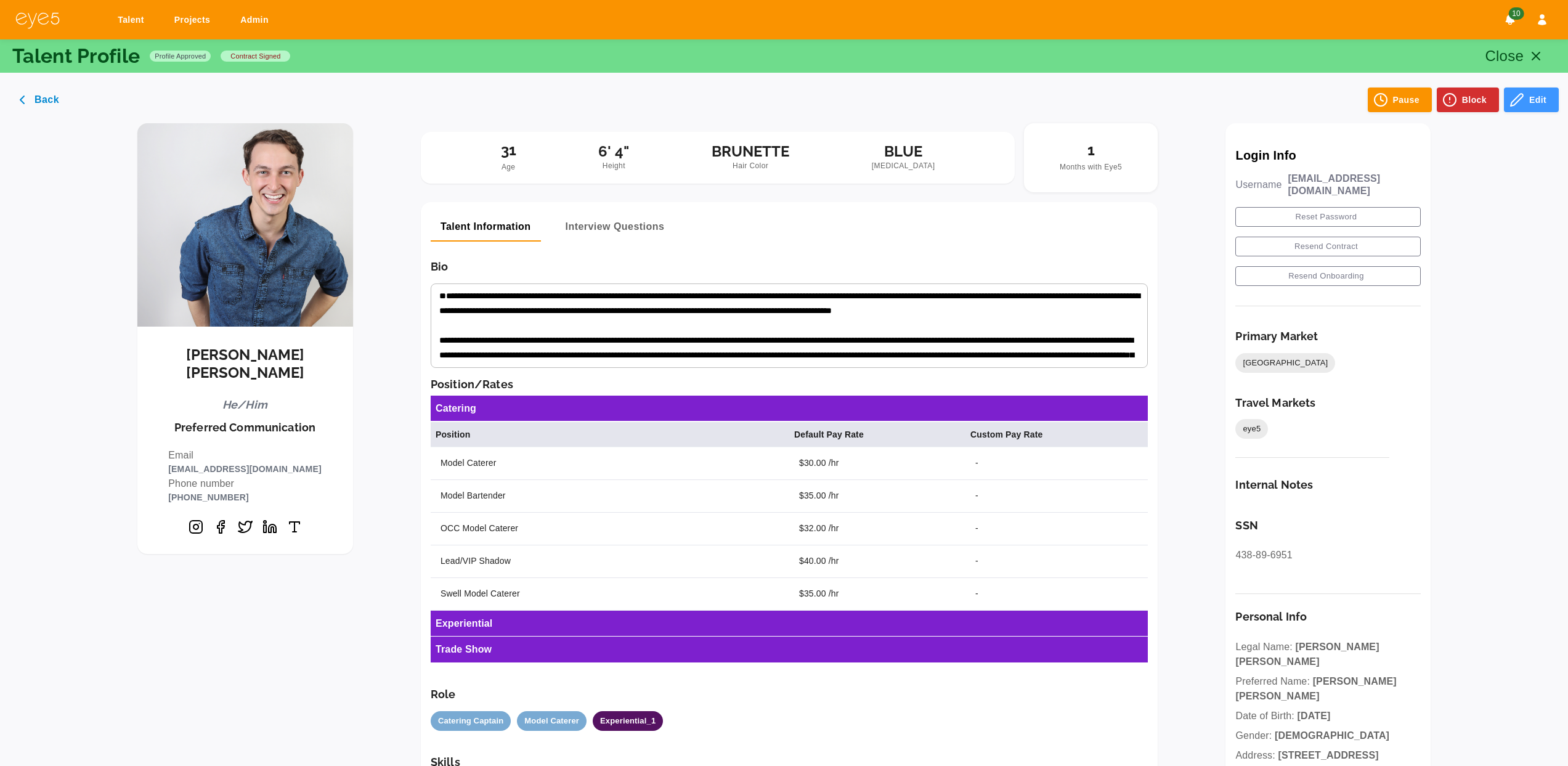
click at [44, 102] on button "Back" at bounding box center [40, 99] width 62 height 25
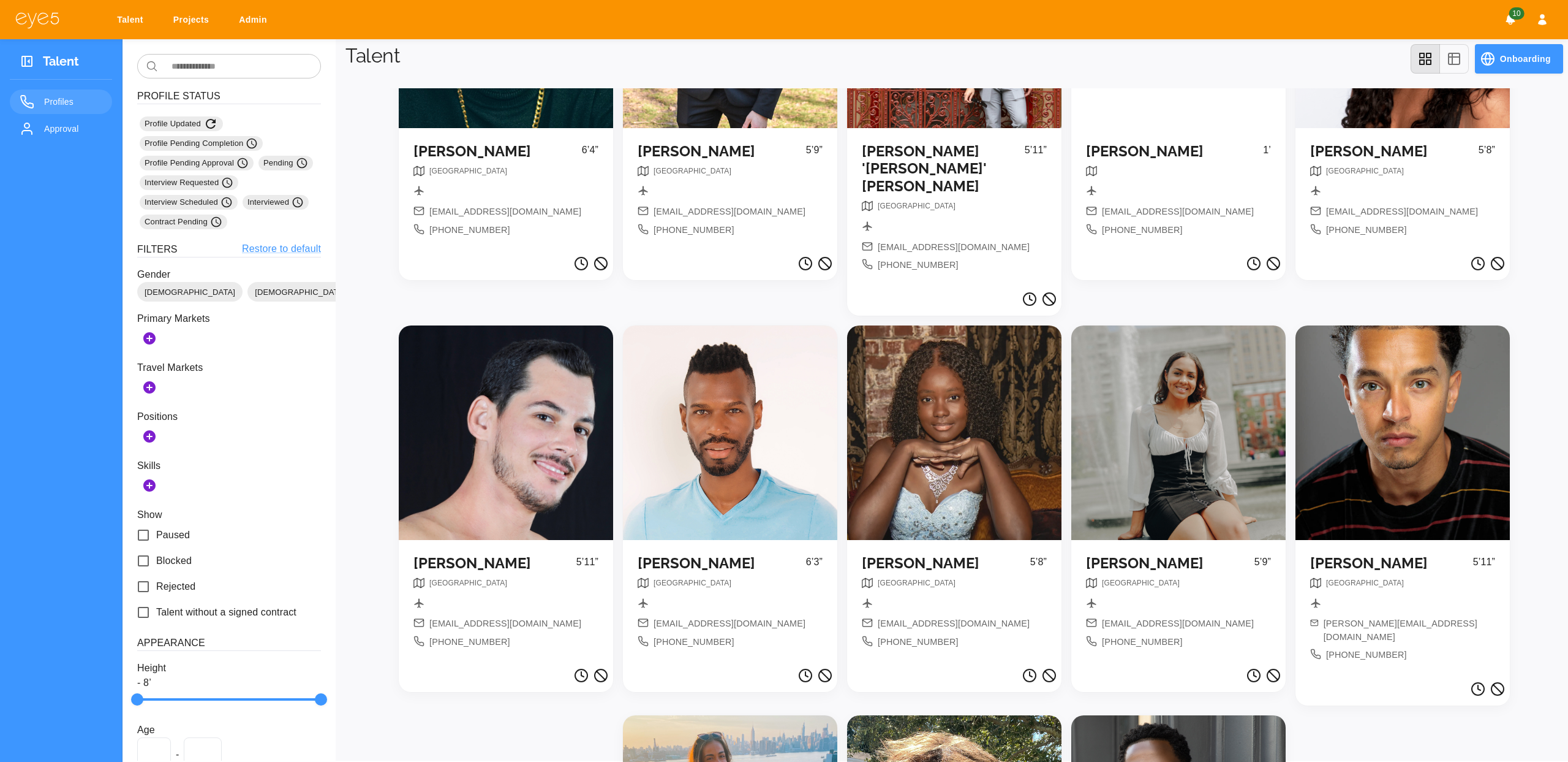
scroll to position [10630, 0]
